Goal: Information Seeking & Learning: Learn about a topic

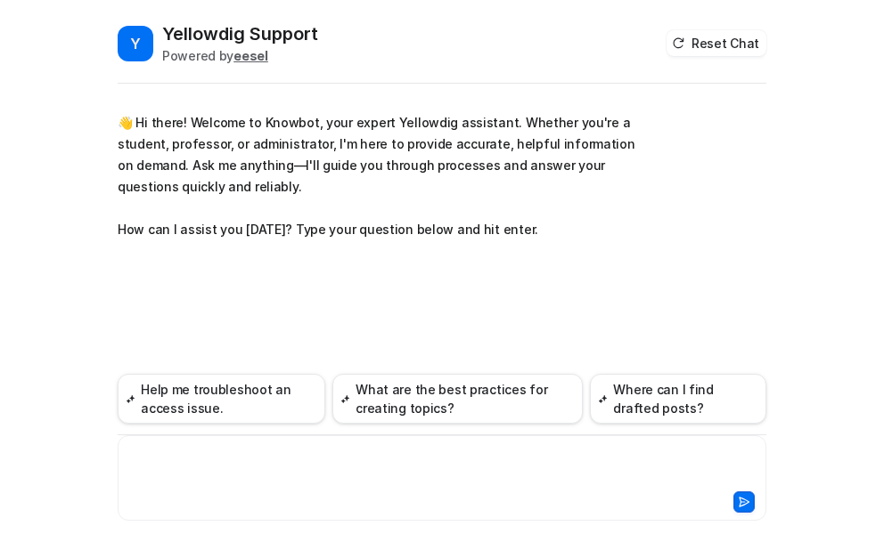
click at [144, 448] on div at bounding box center [442, 467] width 640 height 41
paste div
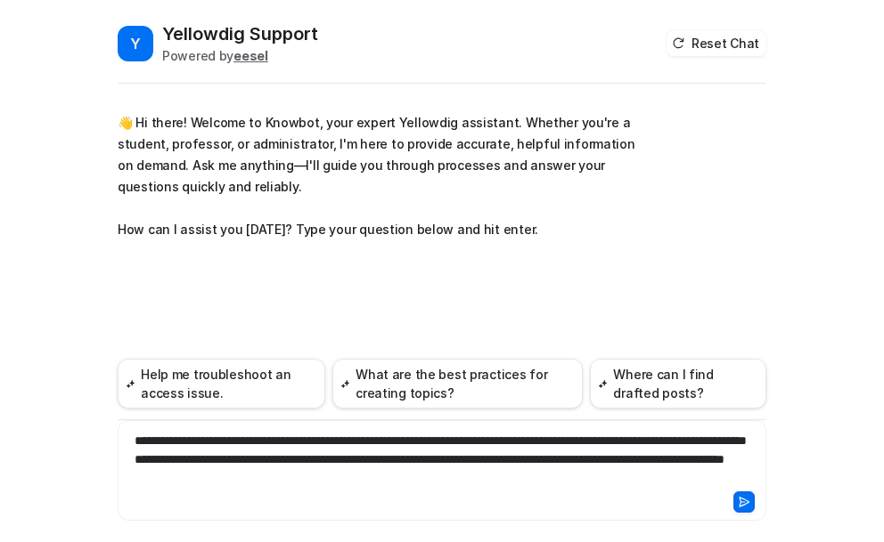
click at [484, 477] on div "**********" at bounding box center [442, 460] width 640 height 56
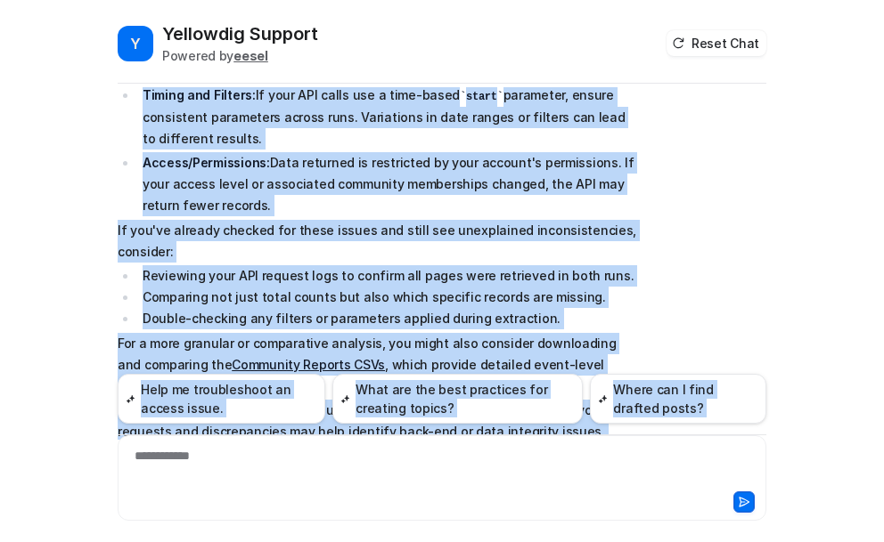
scroll to position [762, 0]
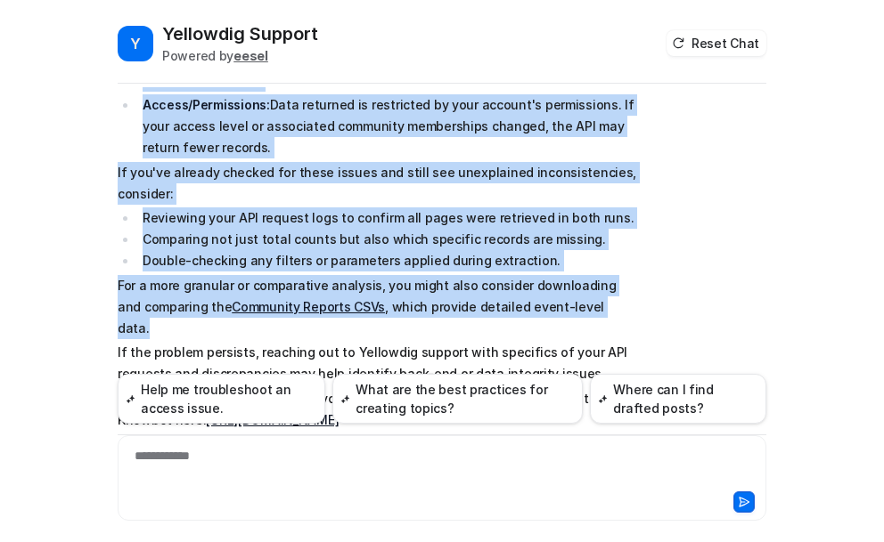
drag, startPoint x: 112, startPoint y: 112, endPoint x: 580, endPoint y: 292, distance: 501.0
click at [580, 292] on span "Significant discrepancies in the number of events returned by API extraction ru…" at bounding box center [378, 63] width 521 height 735
copy span "Loremipsumd sitametconsec ad eli seddoe te incidi utlabore et DOL magnaaliqu en…"
click at [671, 232] on div "Searched knowledge base search_queries : "API data discrepancy fewer records,AP…" at bounding box center [442, 68] width 648 height 787
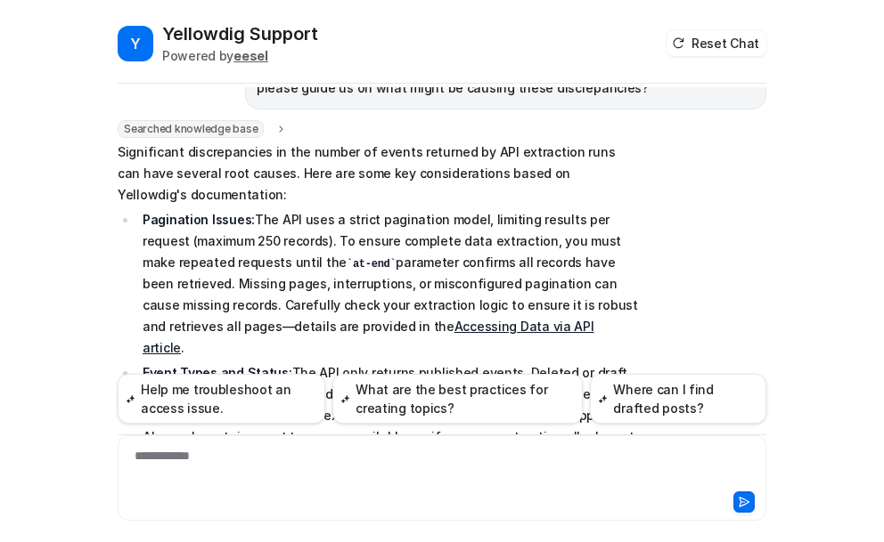
scroll to position [405, 0]
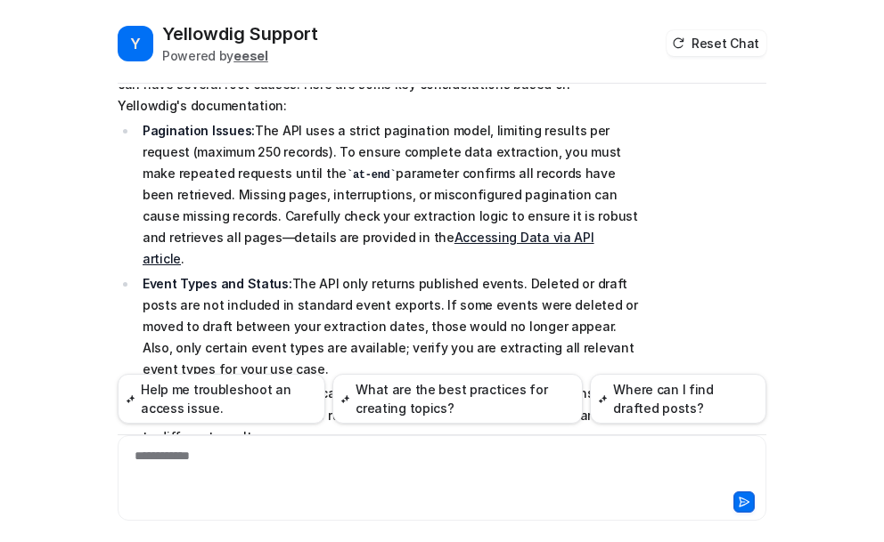
click at [288, 238] on link "Accessing Data via API article" at bounding box center [369, 248] width 452 height 37
